Goal: Check status: Check status

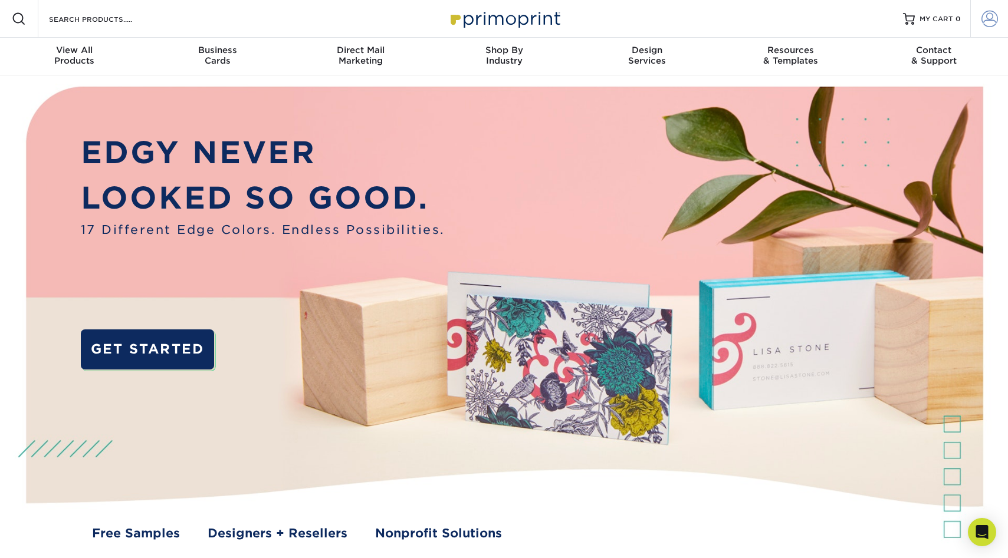
type input "mnldesigns831@gmai.com"
click at [977, 21] on link "Account" at bounding box center [989, 19] width 38 height 38
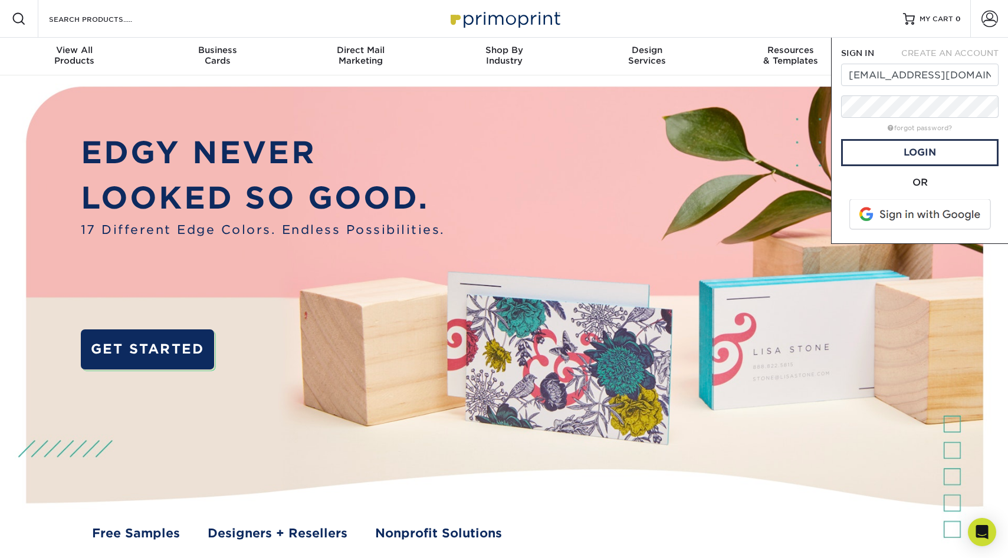
click at [893, 221] on span at bounding box center [920, 214] width 150 height 31
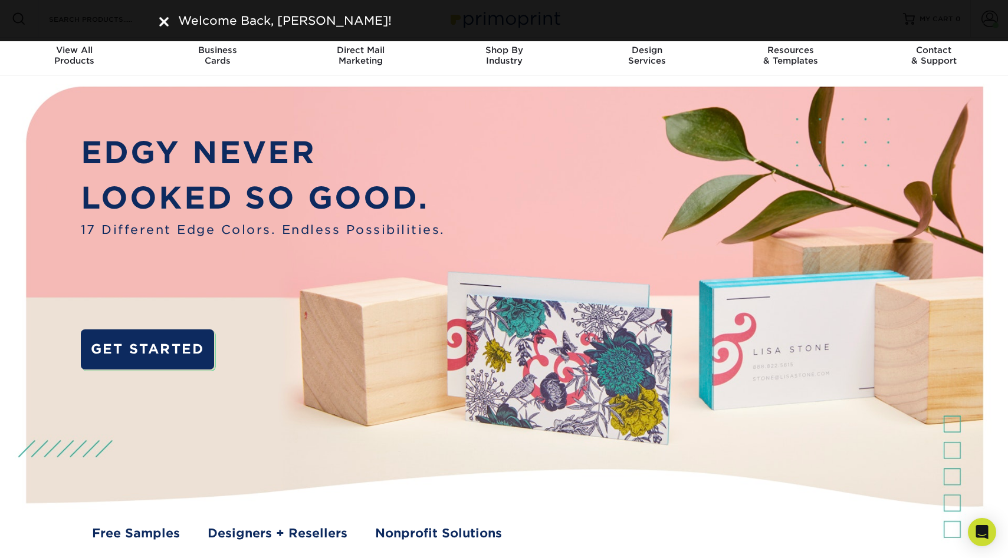
click at [162, 22] on img at bounding box center [163, 21] width 9 height 9
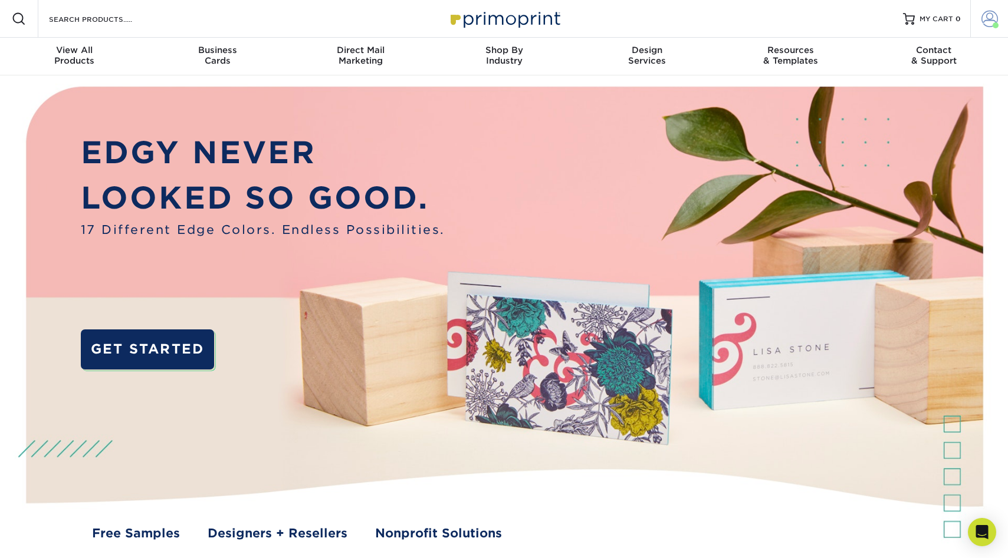
click at [988, 19] on span at bounding box center [989, 19] width 17 height 17
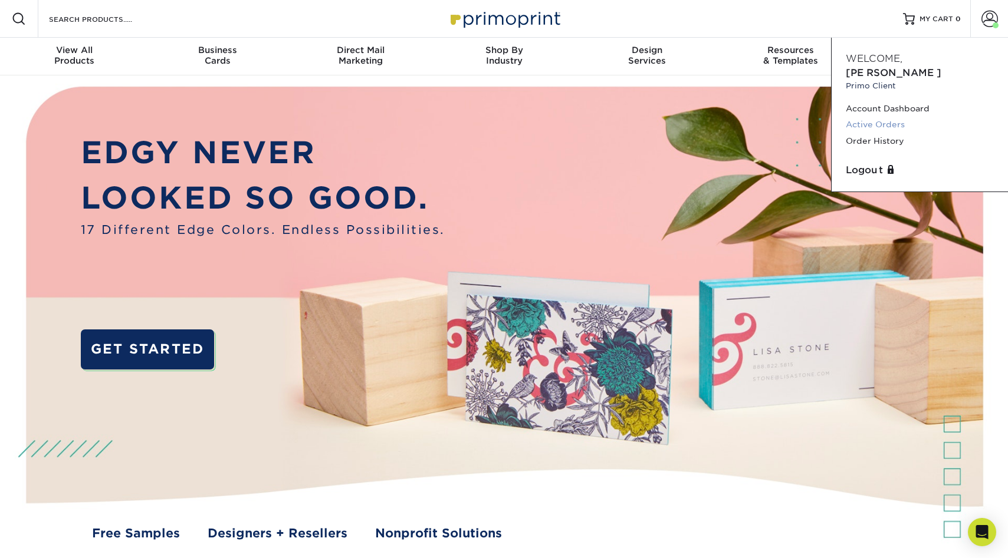
click at [868, 117] on link "Active Orders" at bounding box center [919, 125] width 148 height 16
click at [858, 133] on link "Order History" at bounding box center [919, 141] width 148 height 16
click at [856, 133] on link "Order History" at bounding box center [919, 141] width 148 height 16
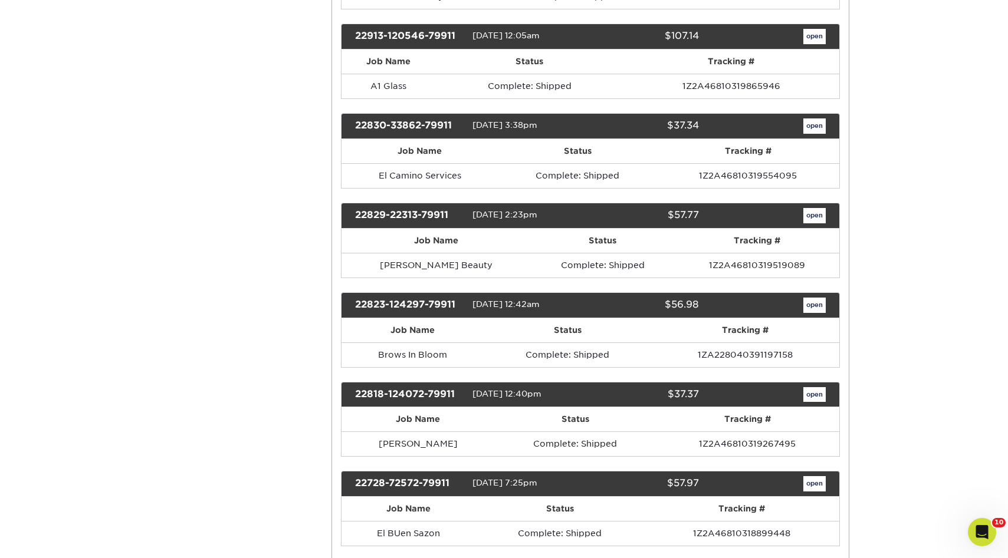
scroll to position [13278, 0]
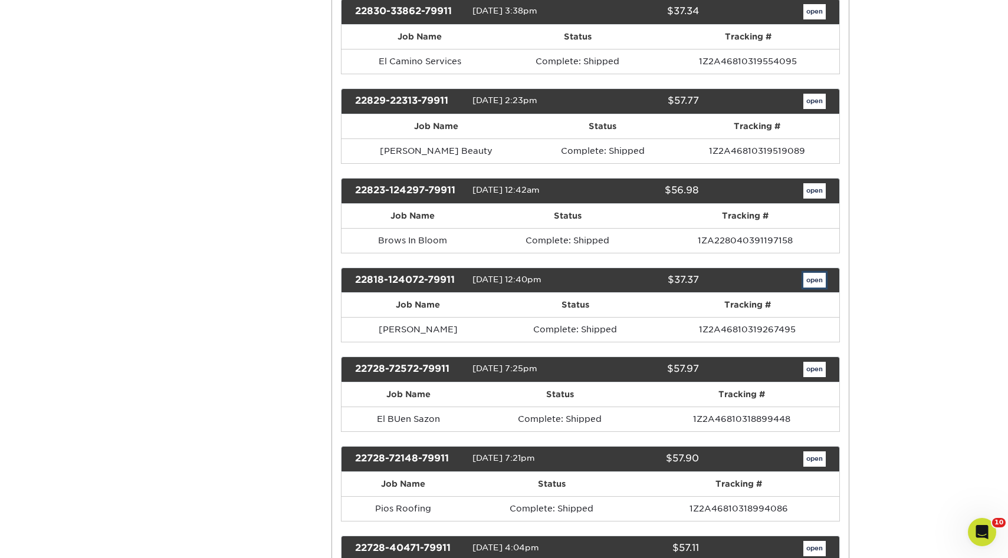
click at [821, 274] on link "open" at bounding box center [814, 280] width 22 height 15
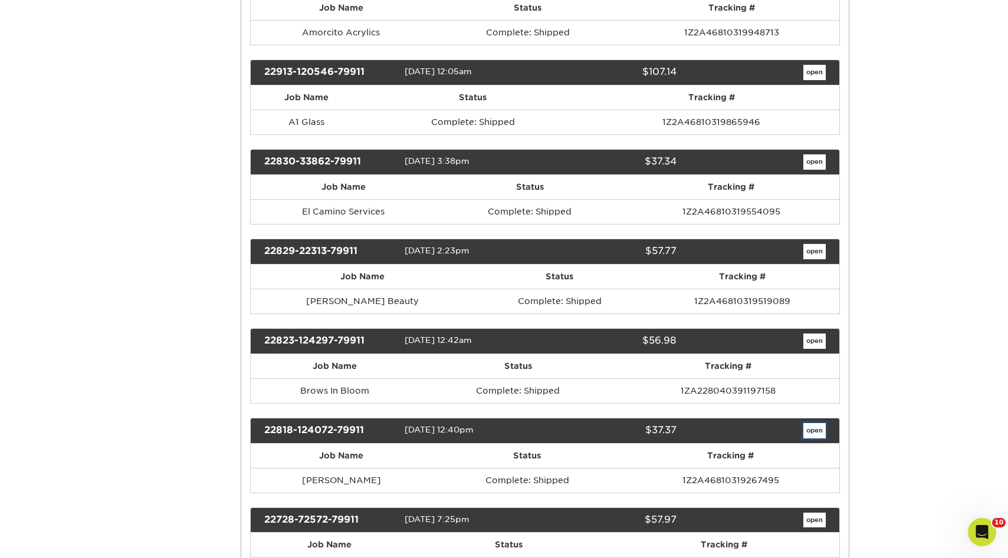
scroll to position [0, 0]
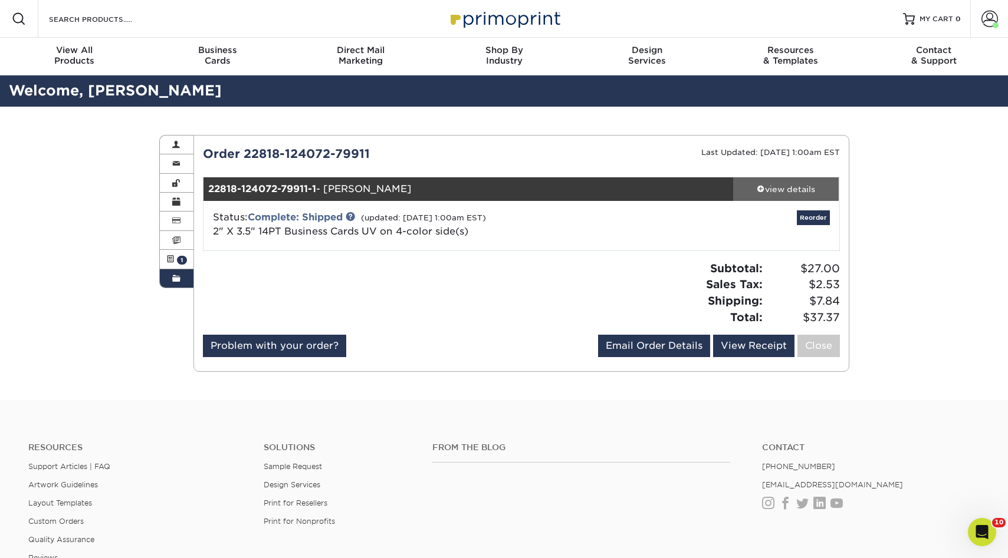
click at [789, 196] on link "view details" at bounding box center [786, 189] width 106 height 24
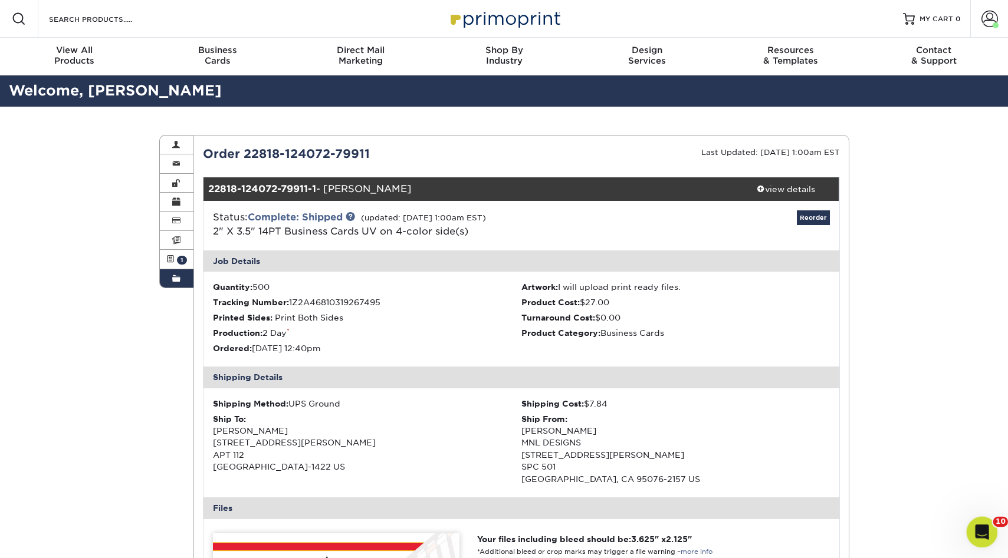
click at [979, 522] on icon "Open Intercom Messenger" at bounding box center [979, 530] width 19 height 19
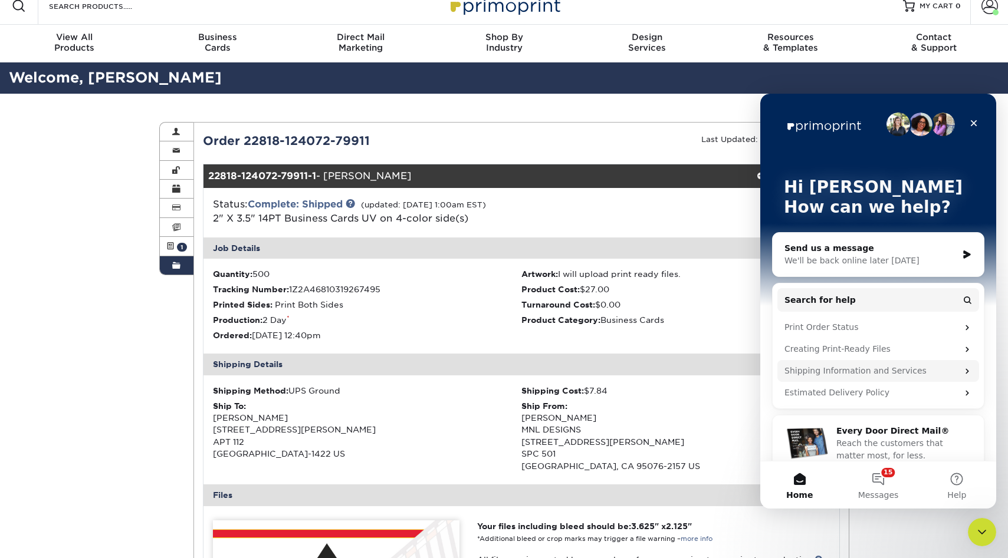
scroll to position [16, 0]
